Goal: Information Seeking & Learning: Learn about a topic

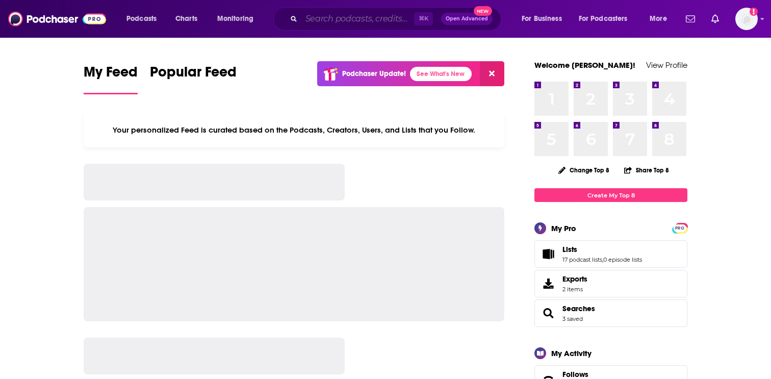
click at [362, 20] on input "Search podcasts, credits, & more..." at bounding box center [357, 19] width 113 height 16
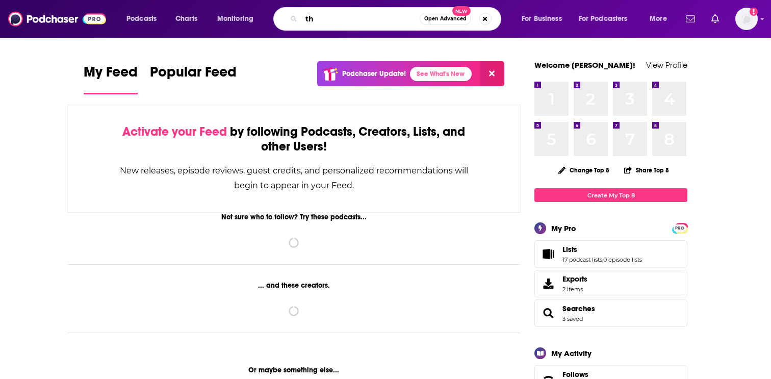
type input "t"
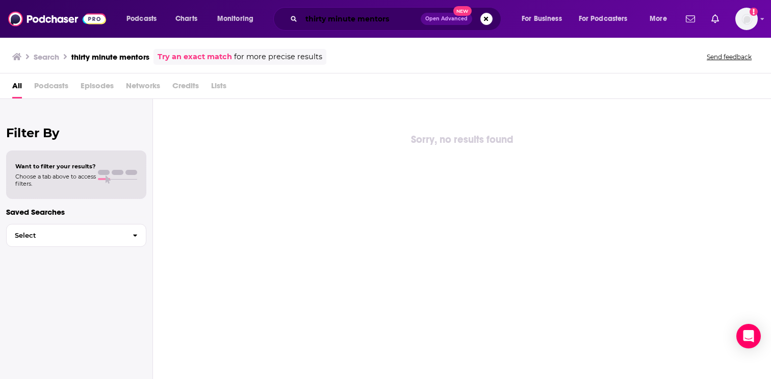
click at [405, 21] on input "thirty minute mentors" at bounding box center [360, 19] width 119 height 16
click at [369, 18] on input "thirty minute mentor" at bounding box center [360, 19] width 119 height 16
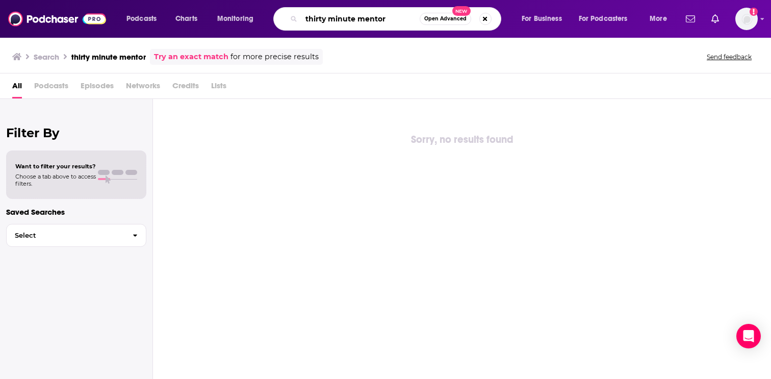
click at [369, 18] on input "thirty minute mentor" at bounding box center [360, 19] width 118 height 16
type input "thirty minute"
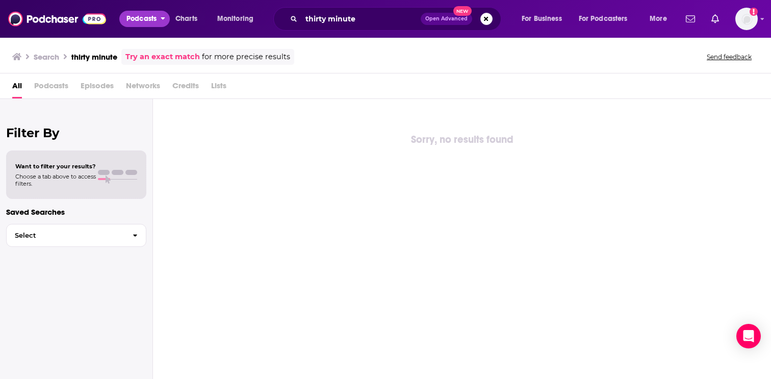
click at [147, 19] on span "Podcasts" at bounding box center [141, 19] width 30 height 14
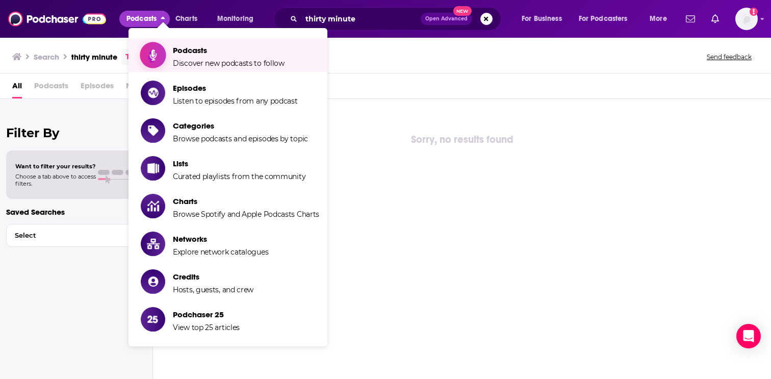
click at [159, 48] on span "Show item sub-menu" at bounding box center [153, 55] width 79 height 79
